Goal: Transaction & Acquisition: Purchase product/service

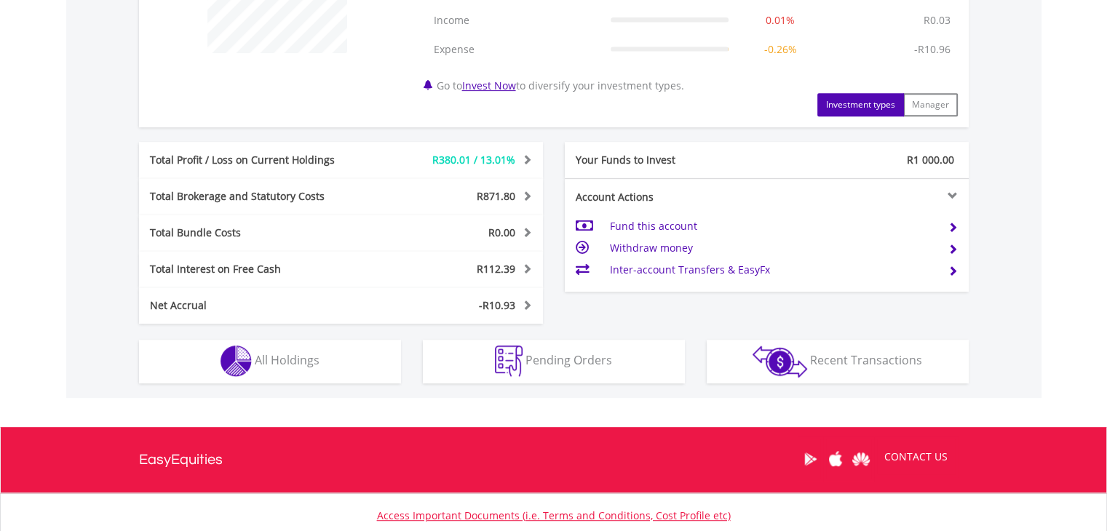
scroll to position [757, 0]
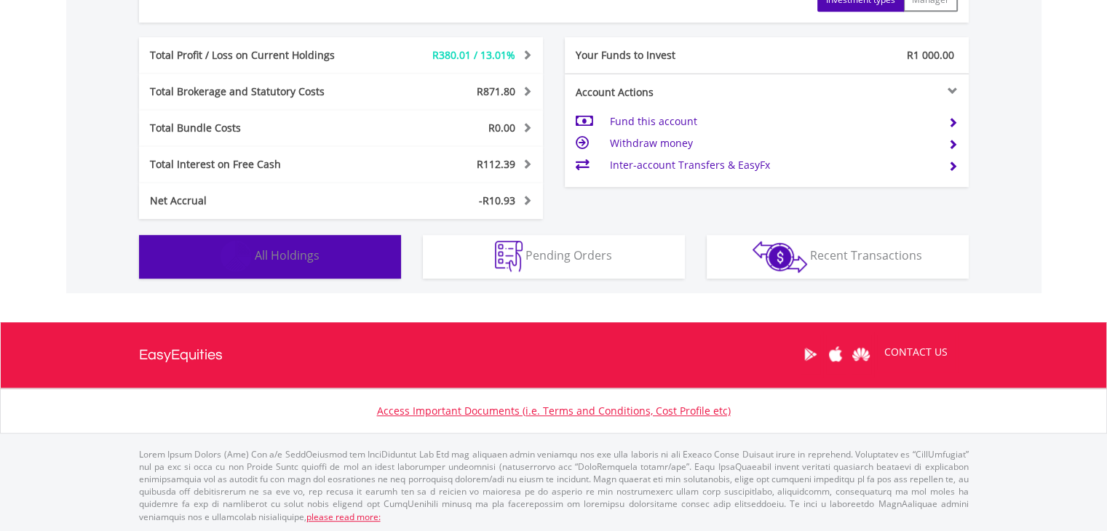
click at [367, 263] on button "Holdings All Holdings" at bounding box center [270, 257] width 262 height 44
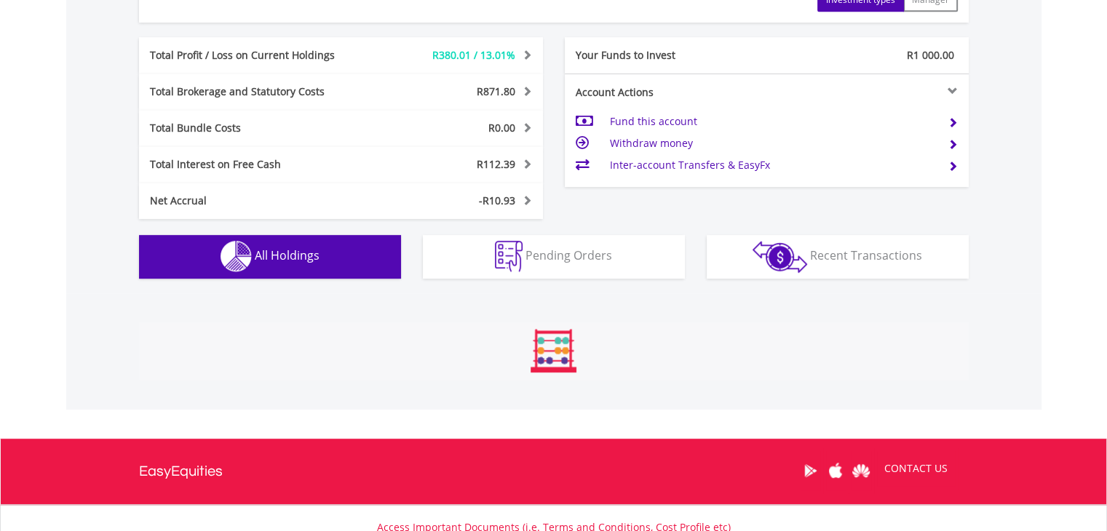
scroll to position [1077, 0]
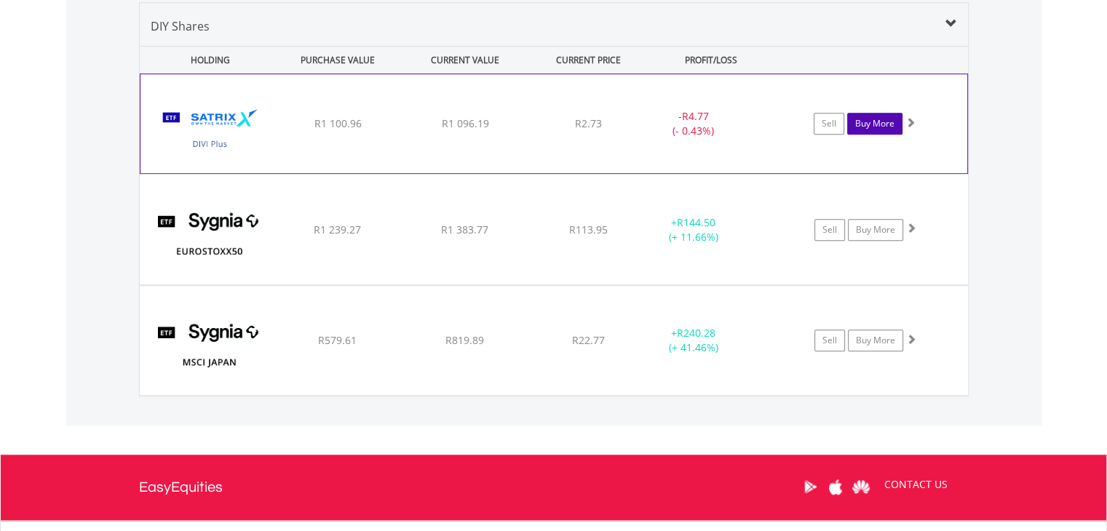
click at [868, 125] on link "Buy More" at bounding box center [874, 124] width 55 height 22
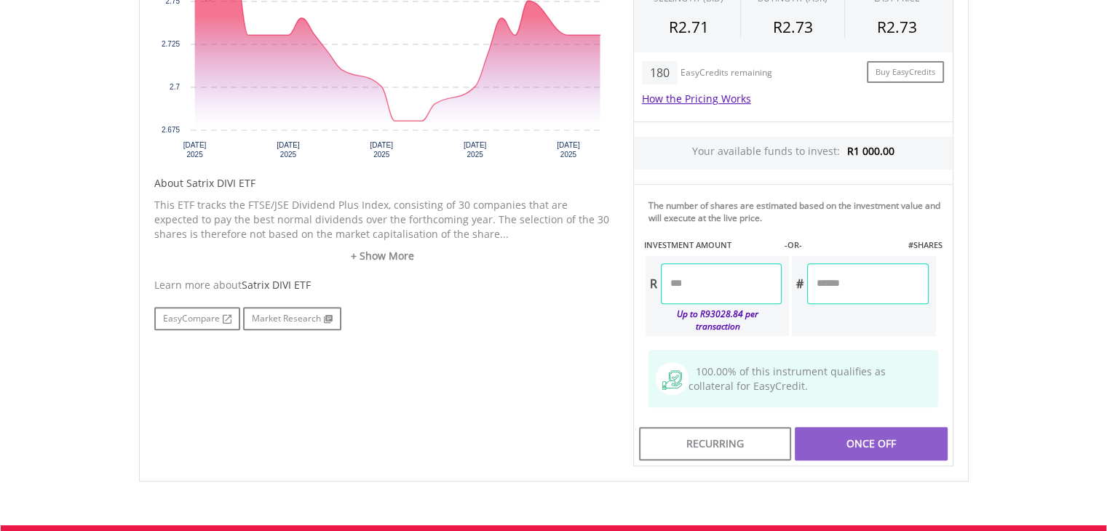
scroll to position [582, 0]
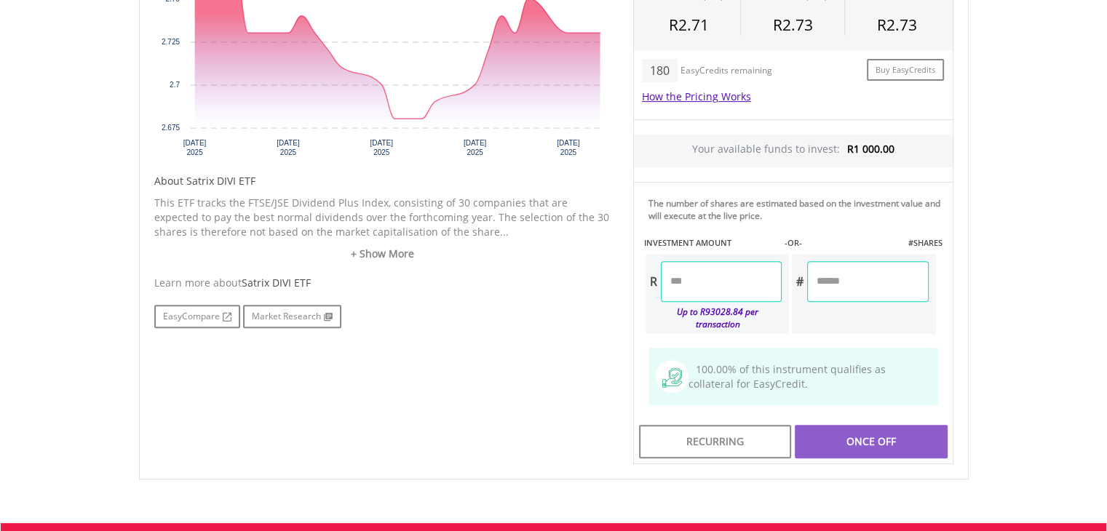
click at [738, 287] on input "number" at bounding box center [721, 281] width 121 height 41
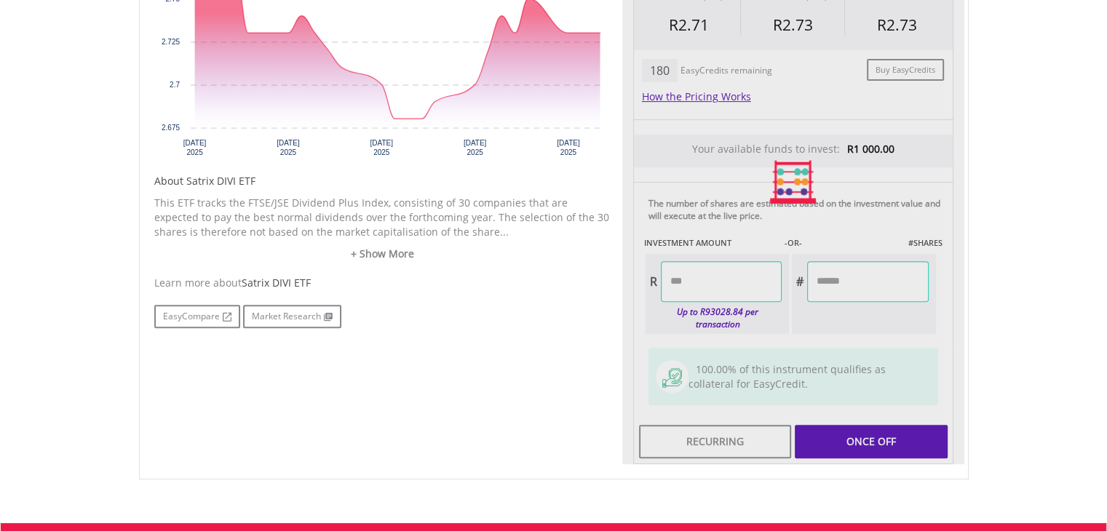
click at [828, 309] on div "Last Updated Price: 15-min. Delay* Price Update Cost: 2 Credits Request A Price…" at bounding box center [793, 183] width 342 height 566
type input "*******"
type input "********"
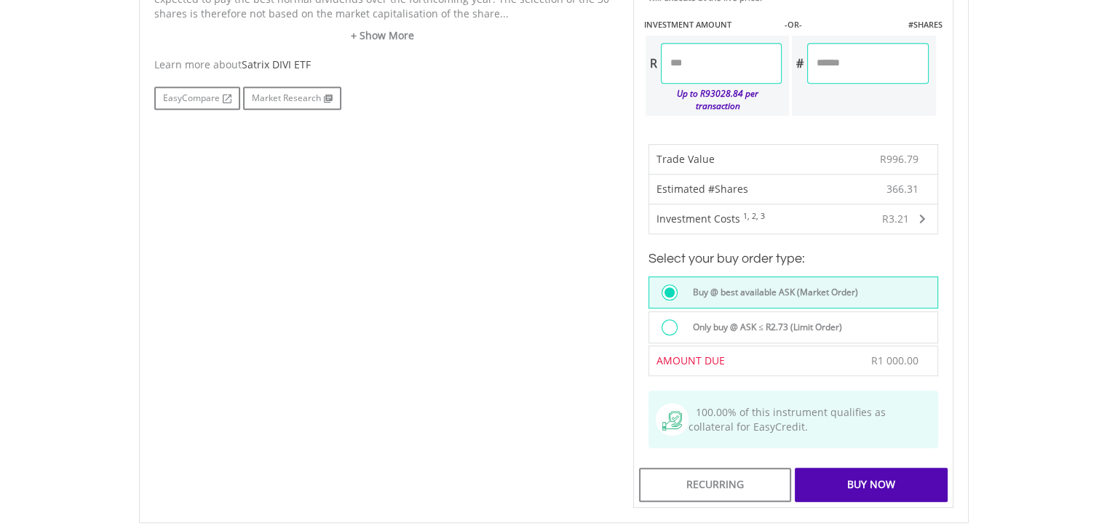
scroll to position [805, 0]
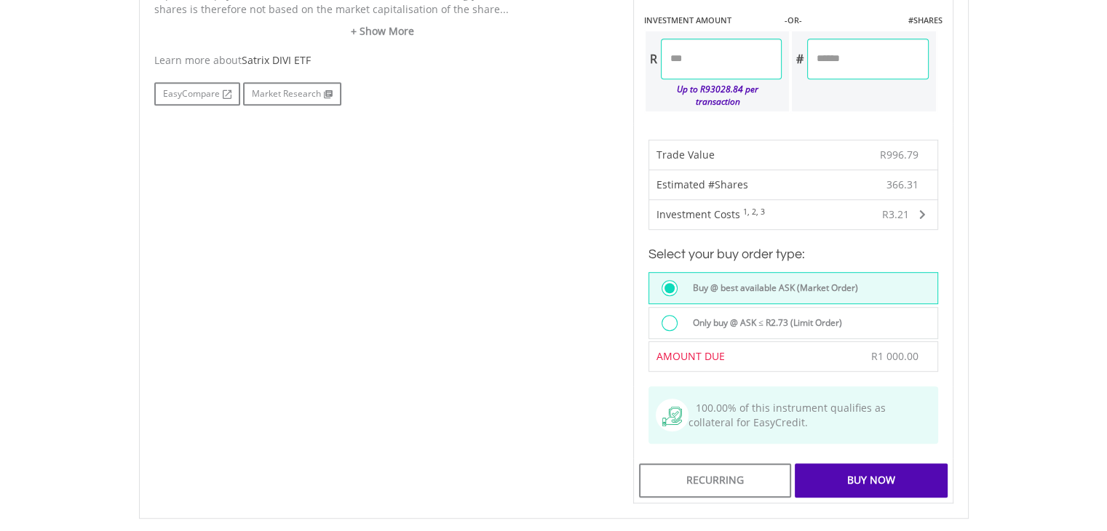
click at [773, 315] on label "Only buy @ ASK ≤ R2.73 (Limit Order)" at bounding box center [763, 323] width 158 height 16
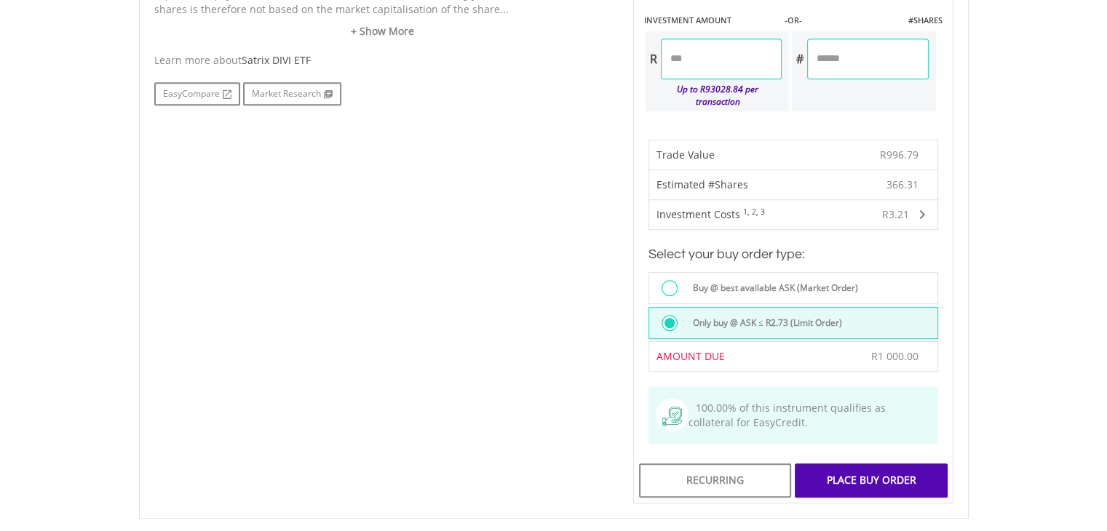
click at [846, 472] on div "Place Buy Order" at bounding box center [871, 480] width 152 height 33
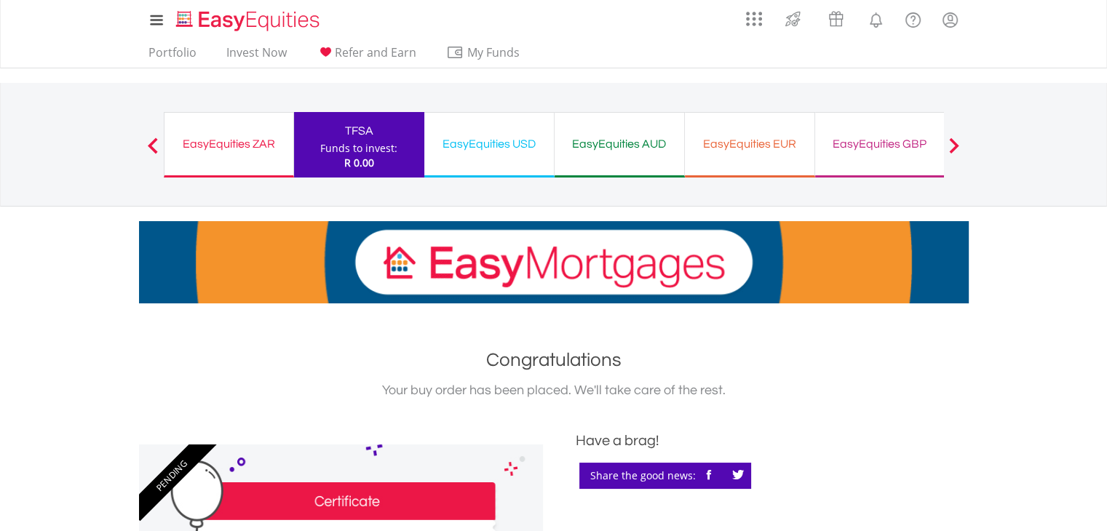
click at [316, 143] on div "TFSA Funds to invest: R 0.00" at bounding box center [359, 145] width 130 height 66
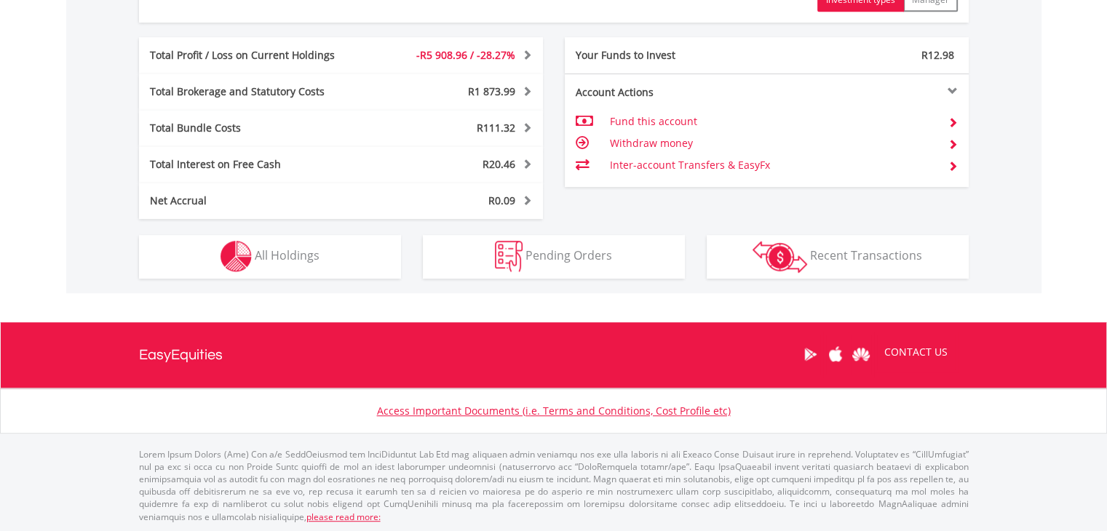
scroll to position [140, 277]
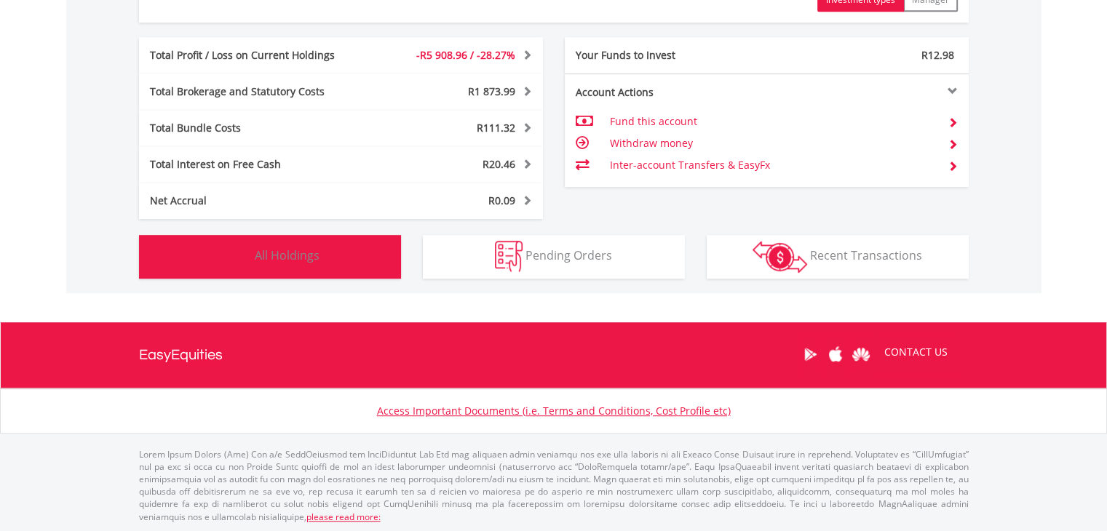
click at [284, 266] on button "Holdings All Holdings" at bounding box center [270, 257] width 262 height 44
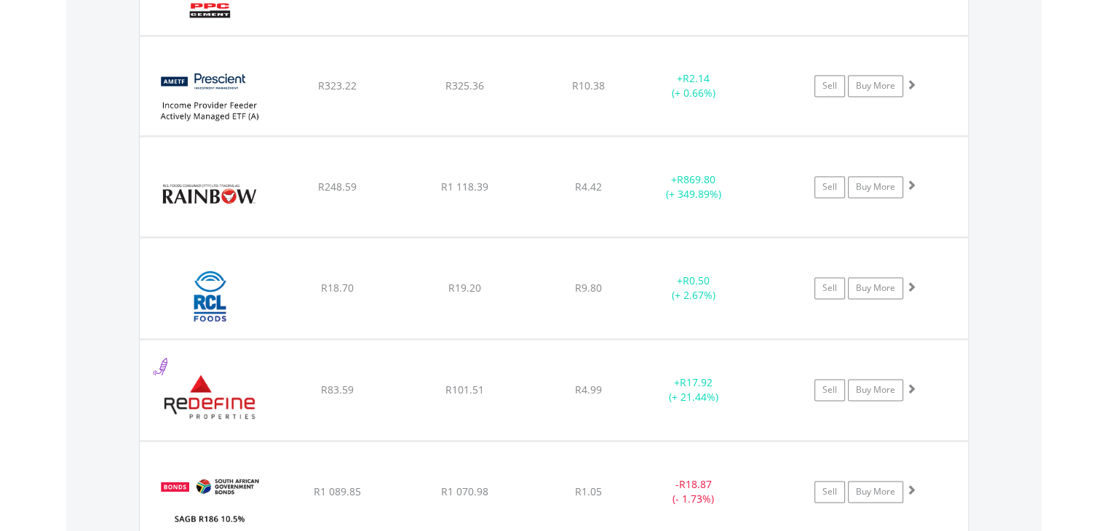
scroll to position [2213, 0]
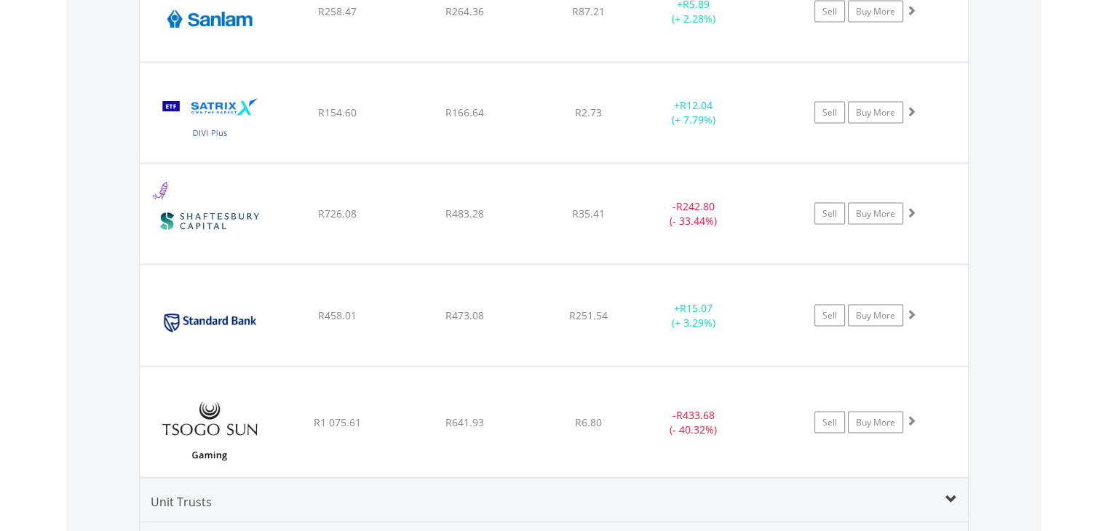
scroll to position [2799, 0]
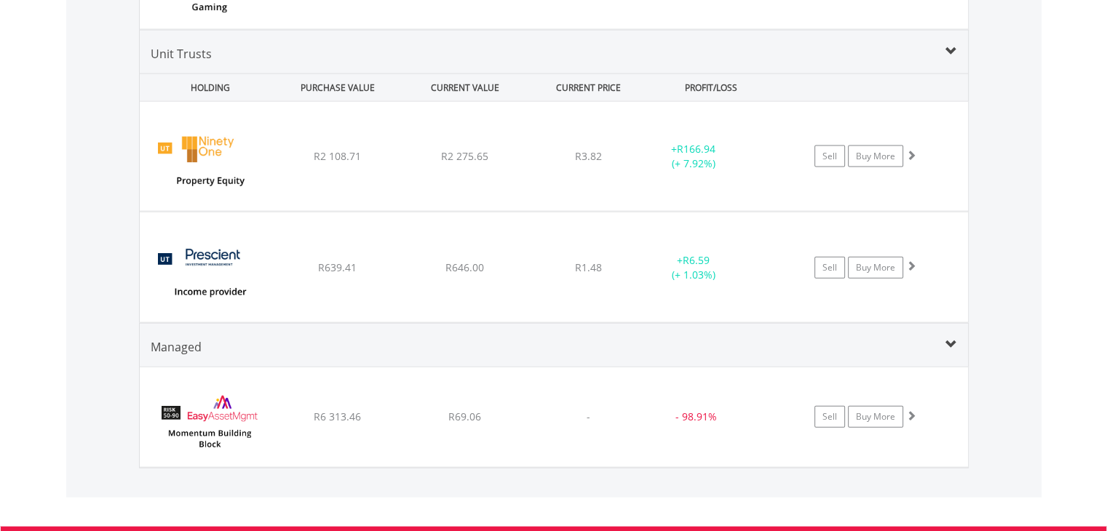
scroll to position [3246, 0]
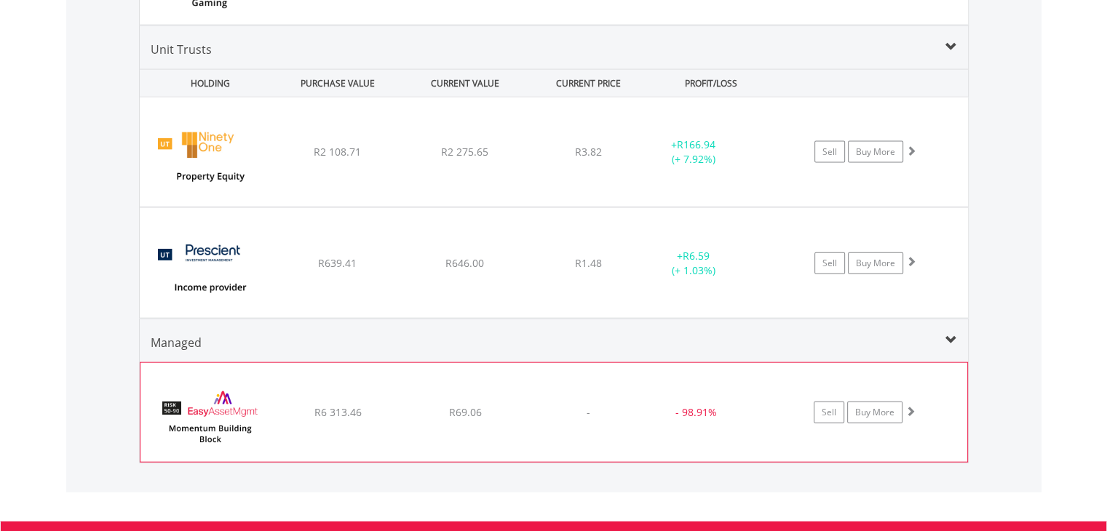
click at [865, 363] on div "﻿ EasyAssetManagement Building Block - Momentum R6 313.46 R69.06 - - 98.91% Sel…" at bounding box center [554, 412] width 827 height 99
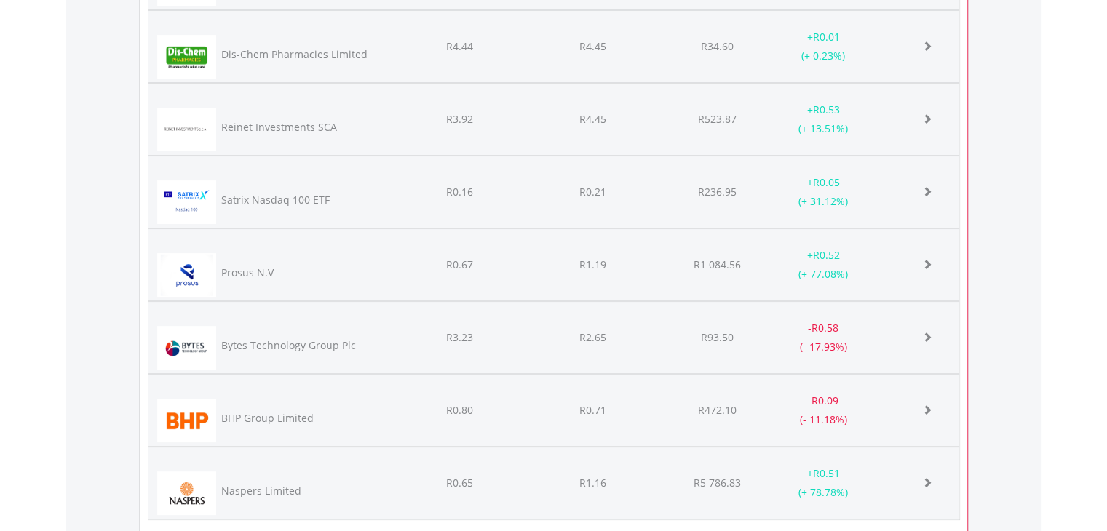
scroll to position [5925, 0]
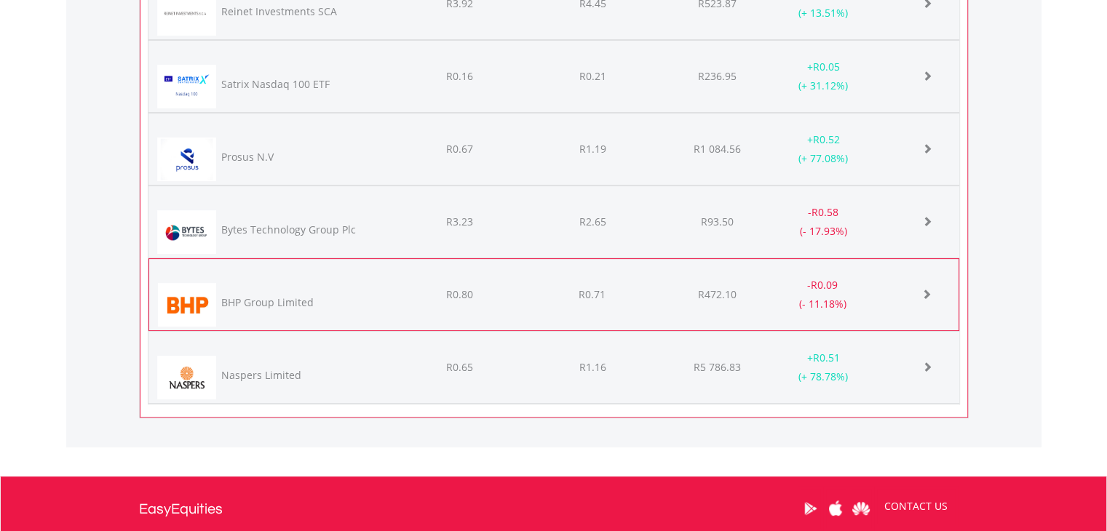
click at [925, 289] on span at bounding box center [927, 294] width 10 height 10
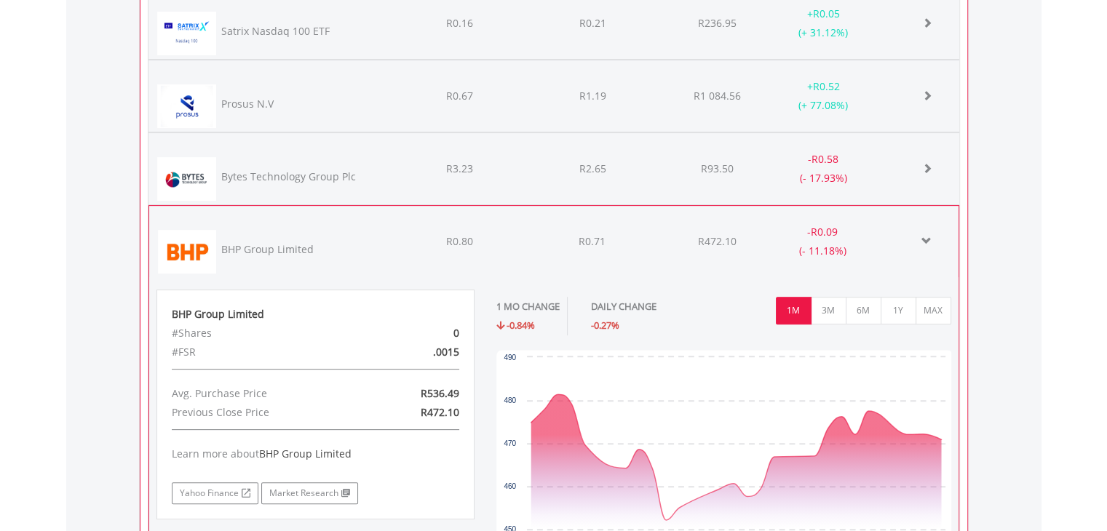
scroll to position [727728, 727538]
click at [923, 236] on span at bounding box center [927, 241] width 10 height 10
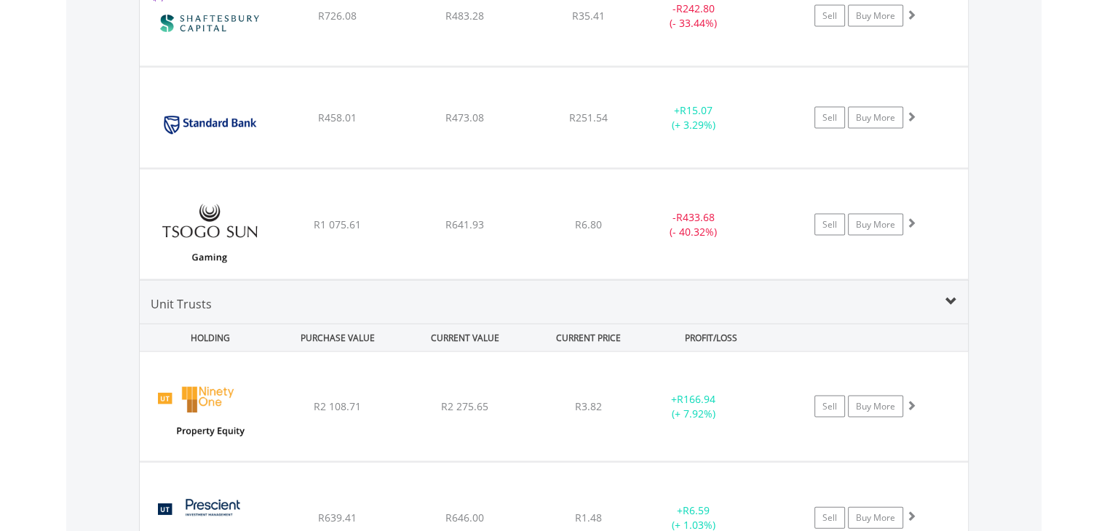
scroll to position [2983, 0]
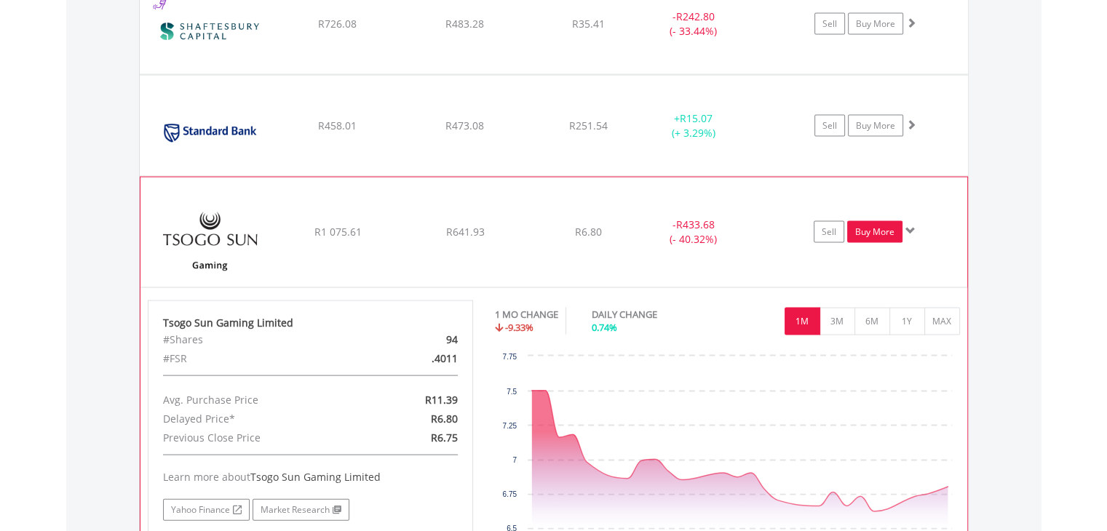
click at [888, 231] on link "Buy More" at bounding box center [874, 232] width 55 height 22
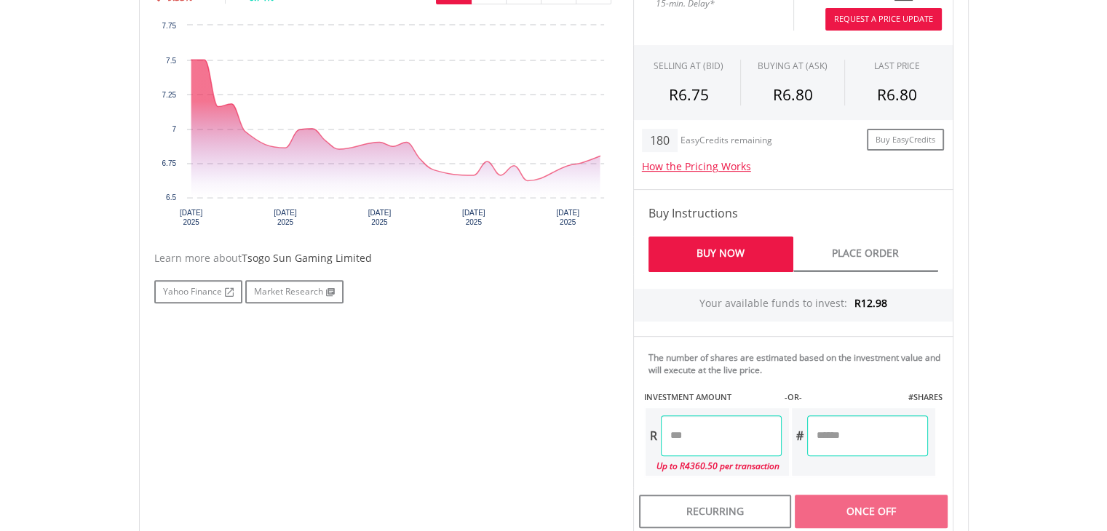
scroll to position [506, 0]
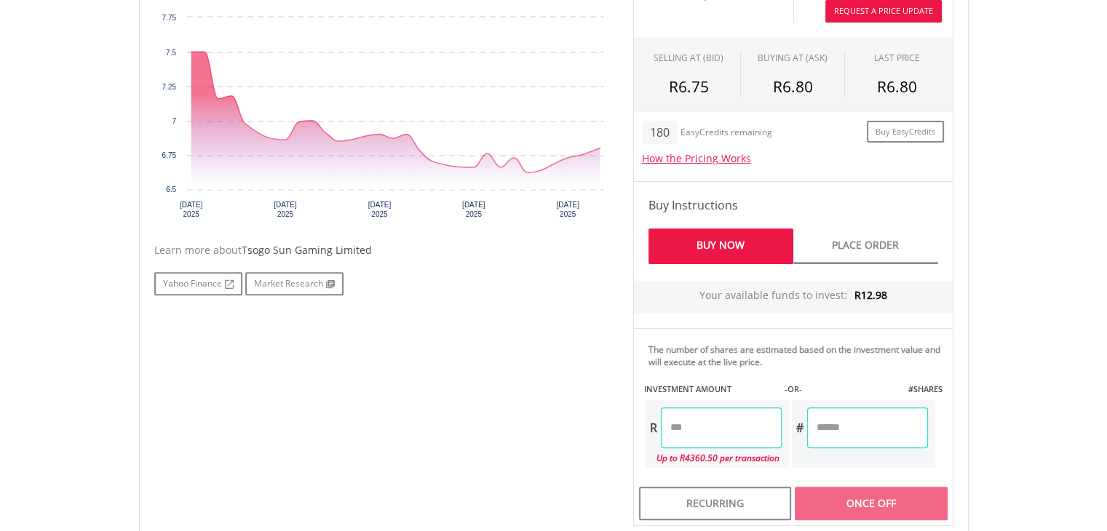
click at [710, 431] on input "number" at bounding box center [721, 428] width 121 height 41
type input "**"
type input "*****"
type input "******"
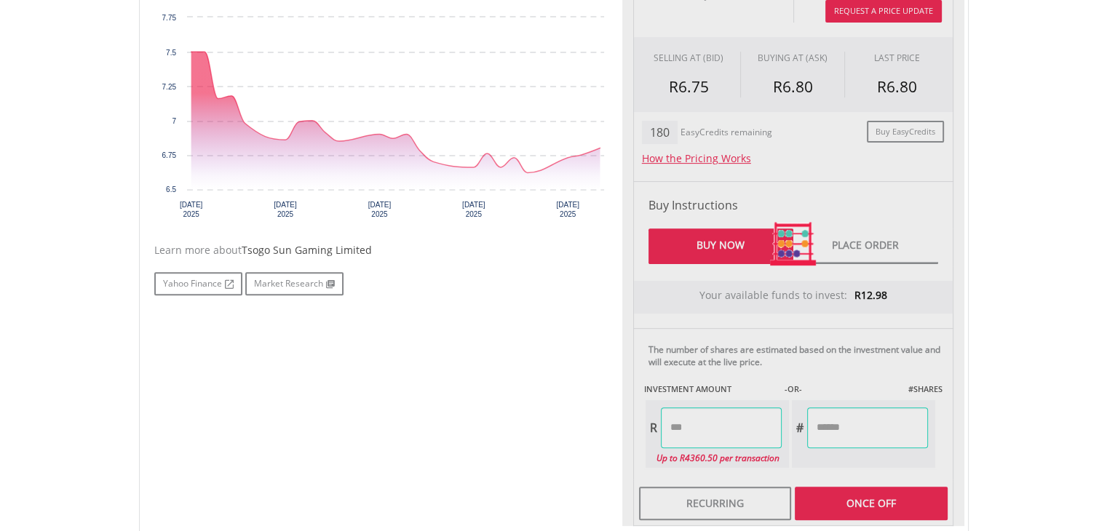
click at [826, 419] on div "Last Updated Price: 15-min. Delay* Price Update Cost: 2 Credits Request A Price…" at bounding box center [793, 243] width 342 height 565
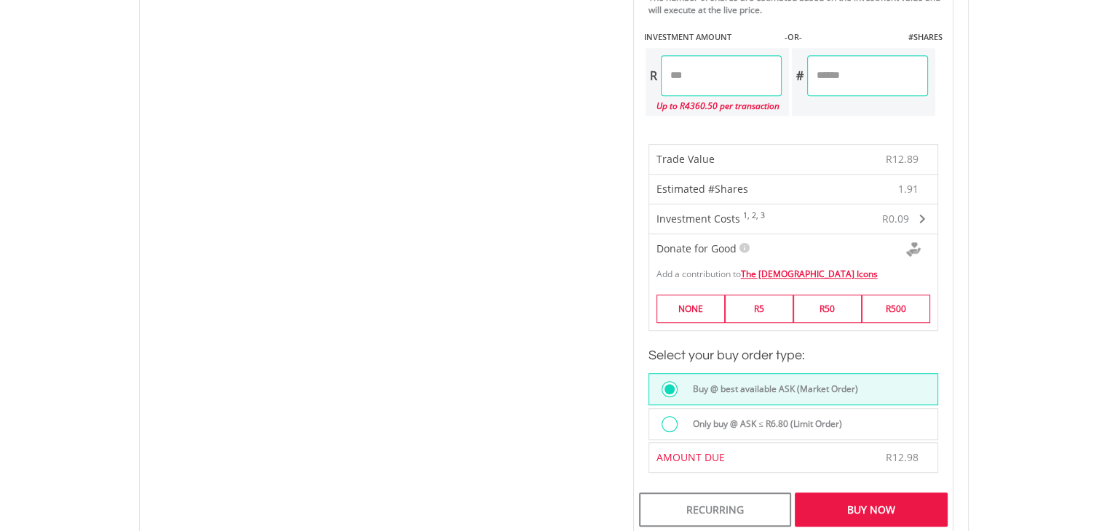
scroll to position [861, 0]
click at [726, 419] on label "Only buy @ ASK ≤ R6.80 (Limit Order)" at bounding box center [763, 422] width 158 height 16
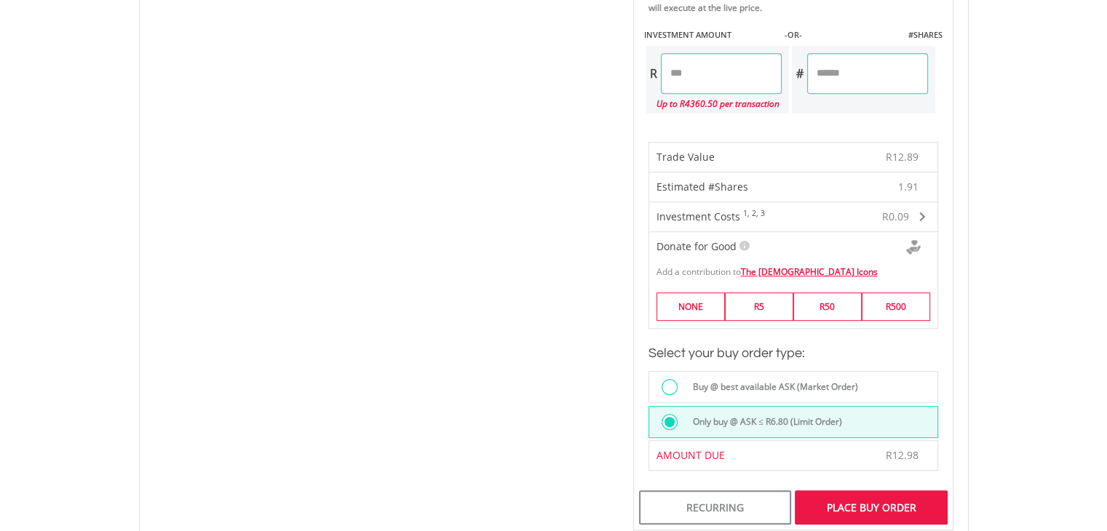
click at [877, 497] on div "Place Buy Order" at bounding box center [871, 507] width 152 height 33
